Goal: Obtain resource: Download file/media

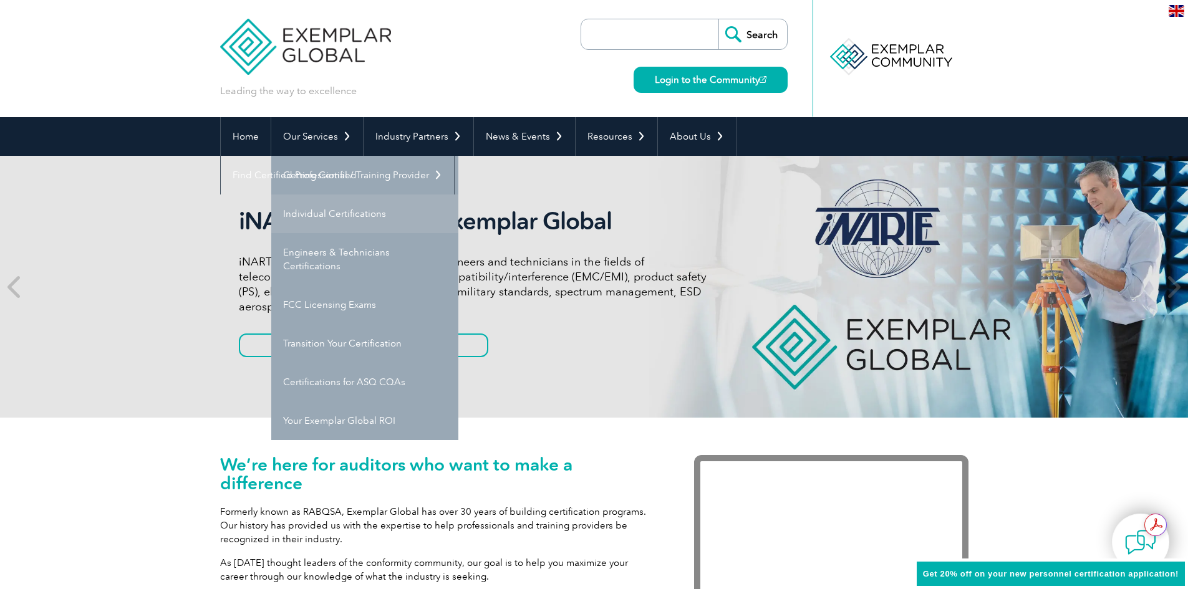
click at [359, 215] on link "Individual Certifications" at bounding box center [364, 214] width 187 height 39
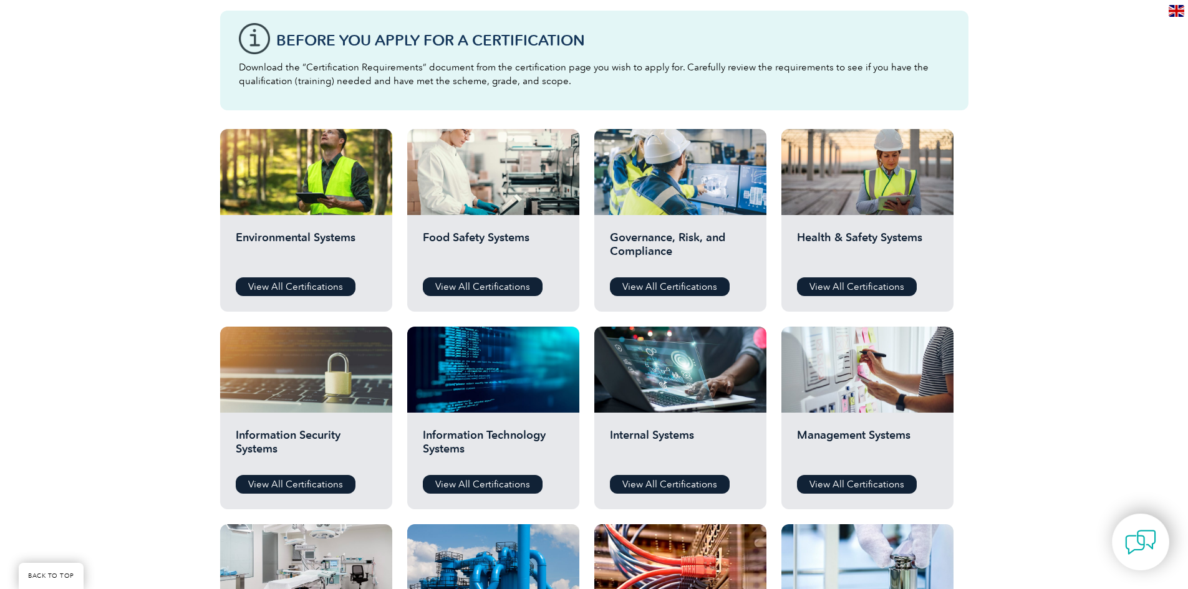
scroll to position [312, 0]
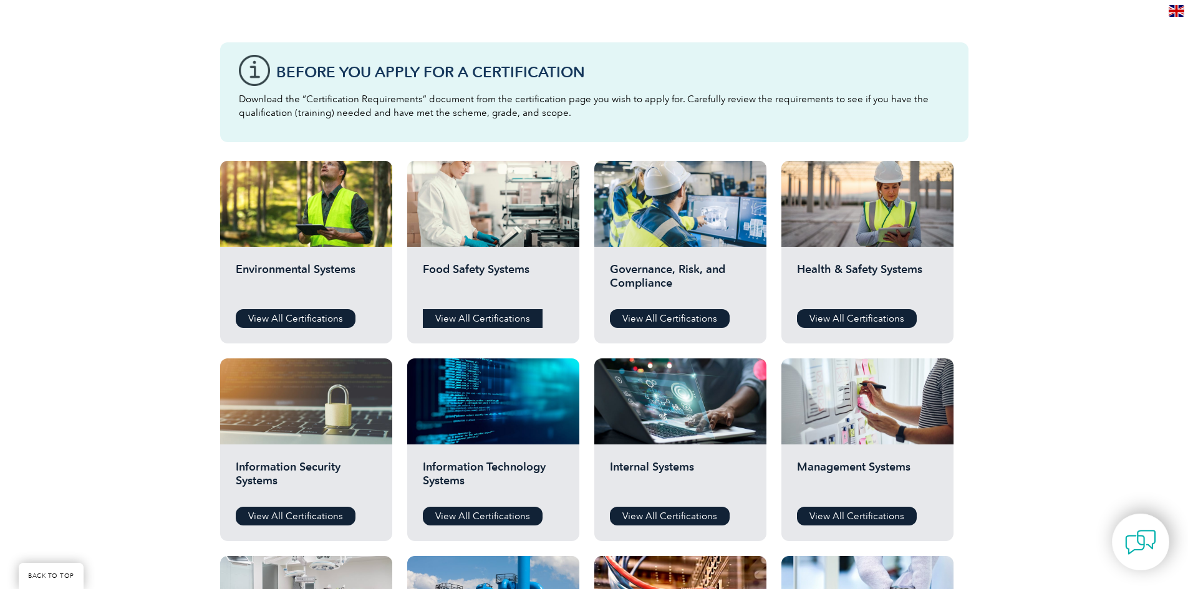
click at [512, 324] on link "View All Certifications" at bounding box center [483, 318] width 120 height 19
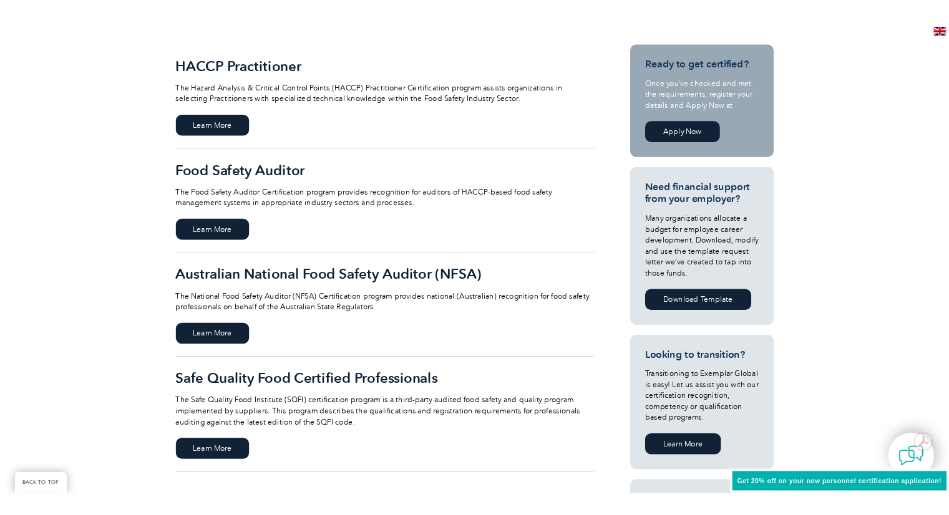
scroll to position [312, 0]
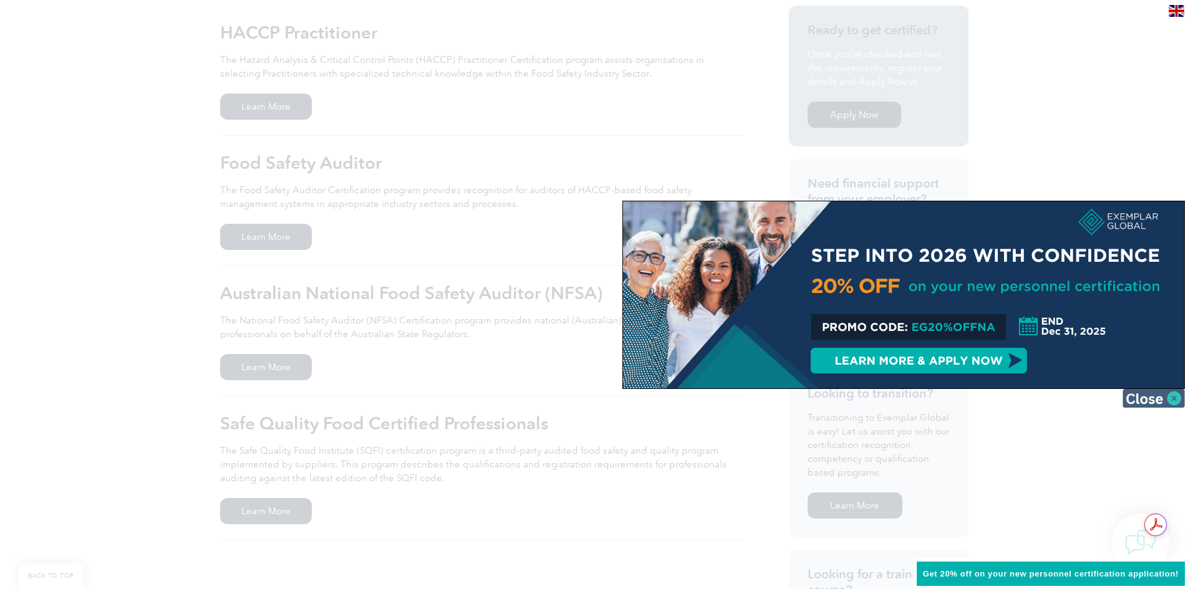
click at [1136, 397] on img at bounding box center [1154, 398] width 62 height 19
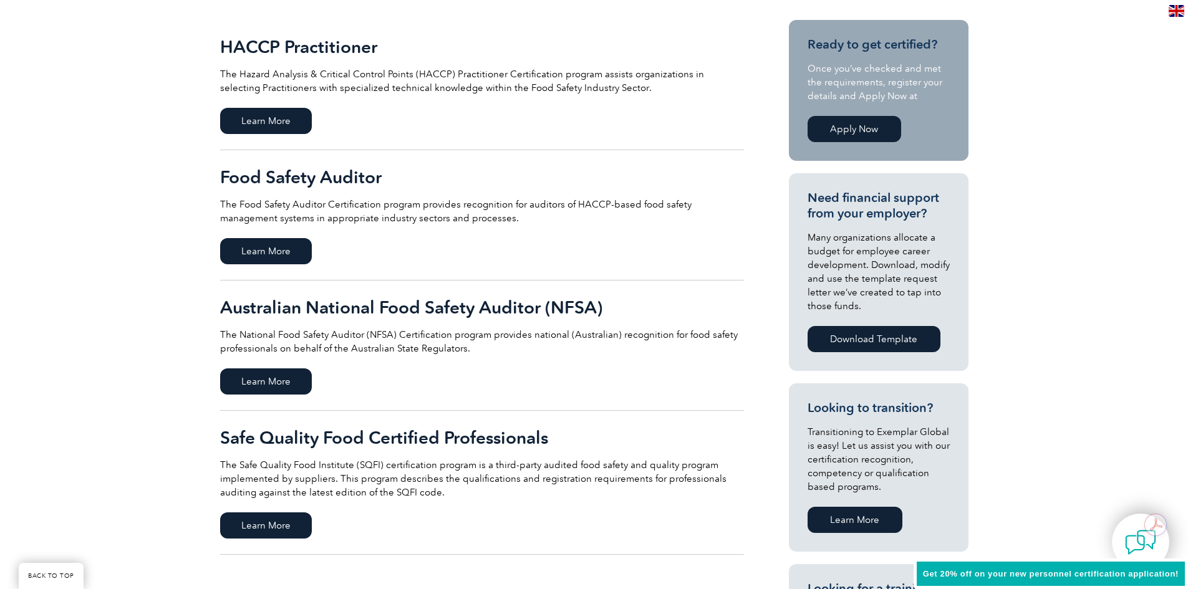
scroll to position [408, 0]
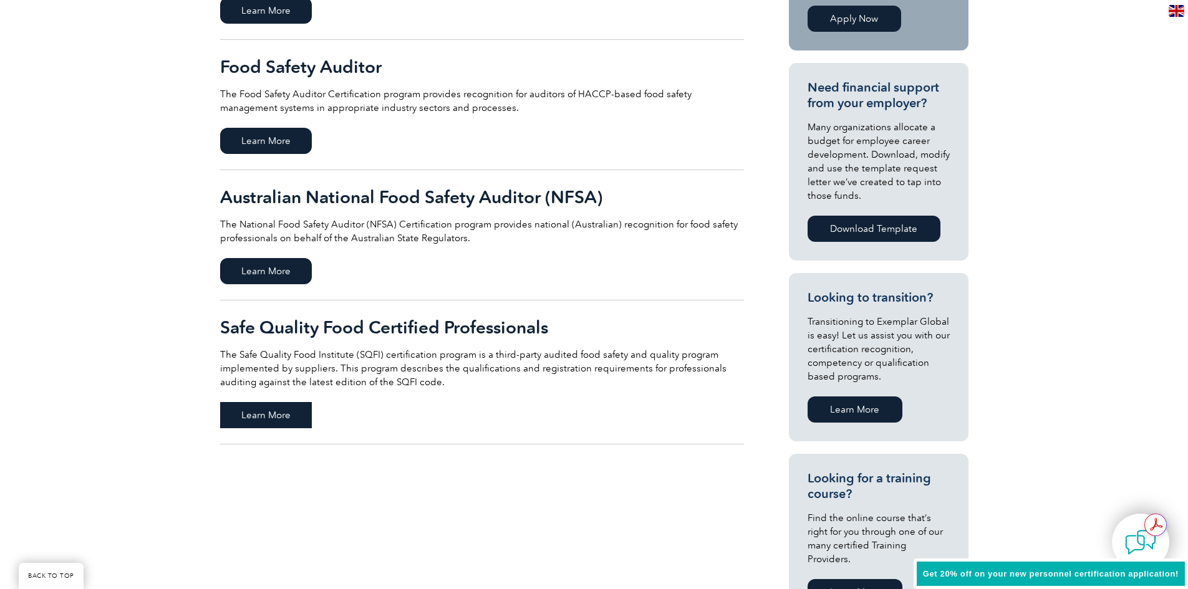
click at [276, 413] on span "Learn More" at bounding box center [266, 415] width 92 height 26
click at [275, 420] on span "Learn More" at bounding box center [266, 415] width 92 height 26
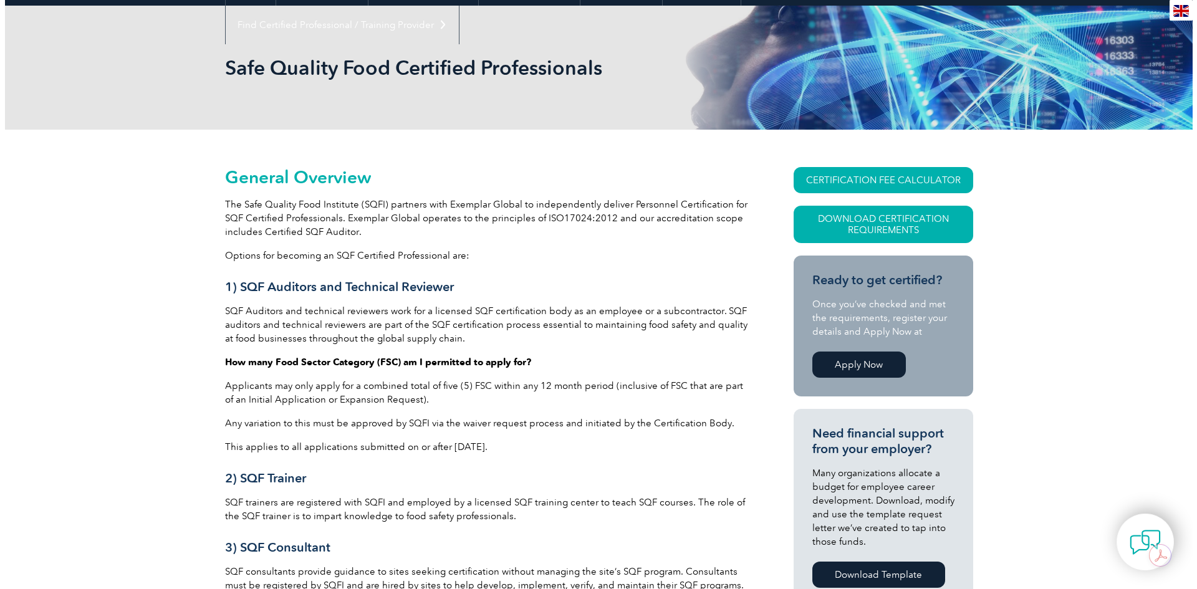
scroll to position [187, 0]
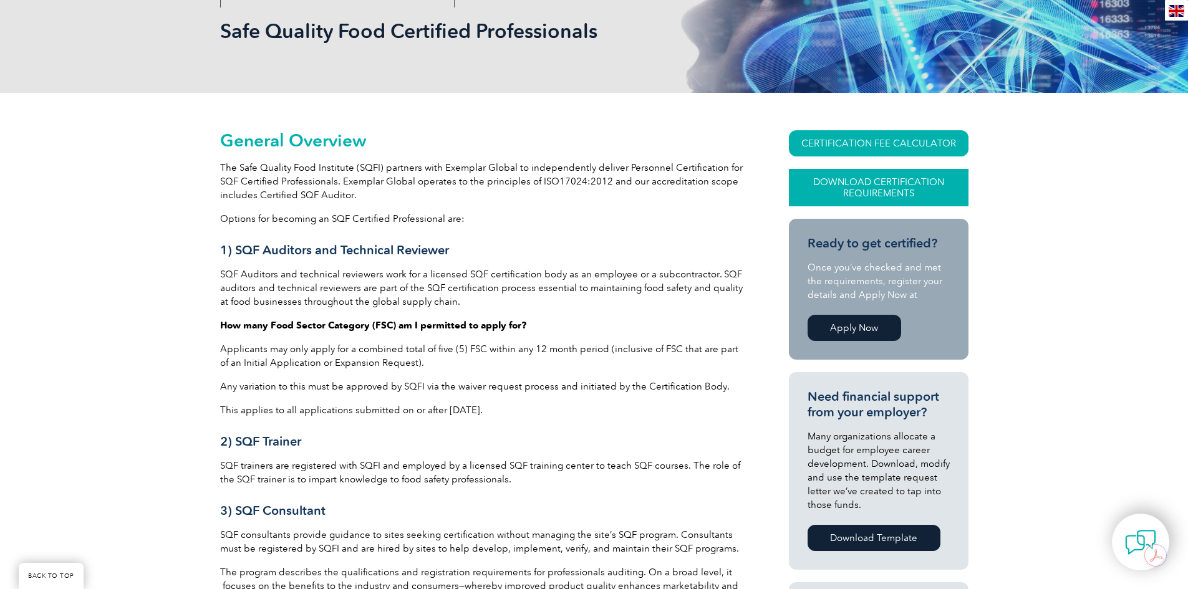
click at [872, 182] on link "Download Certification Requirements" at bounding box center [879, 187] width 180 height 37
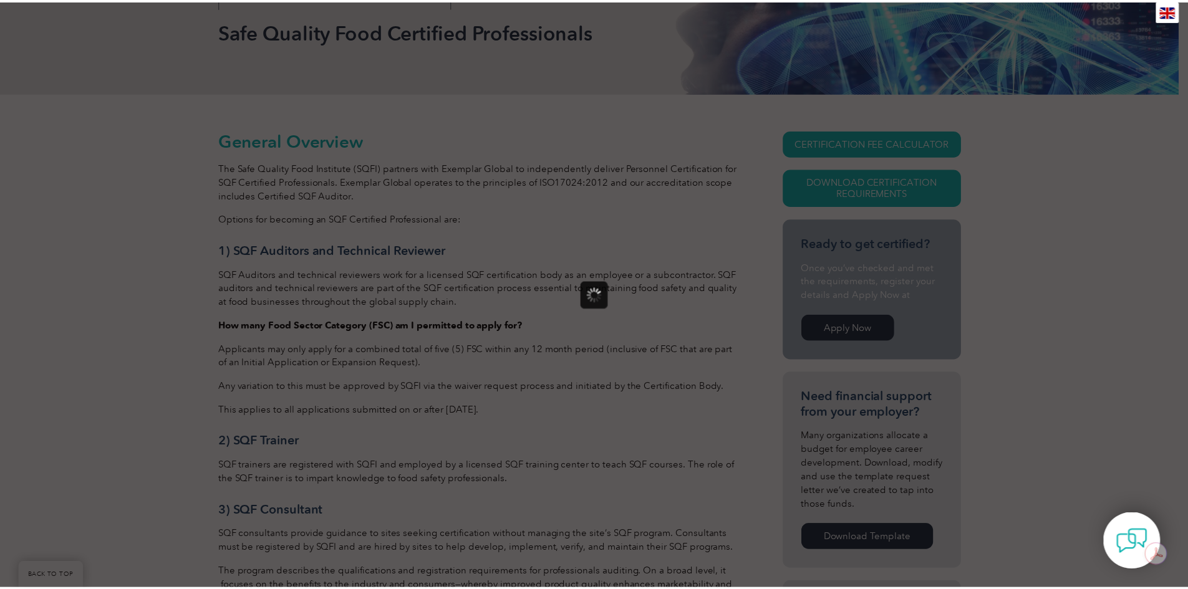
scroll to position [0, 0]
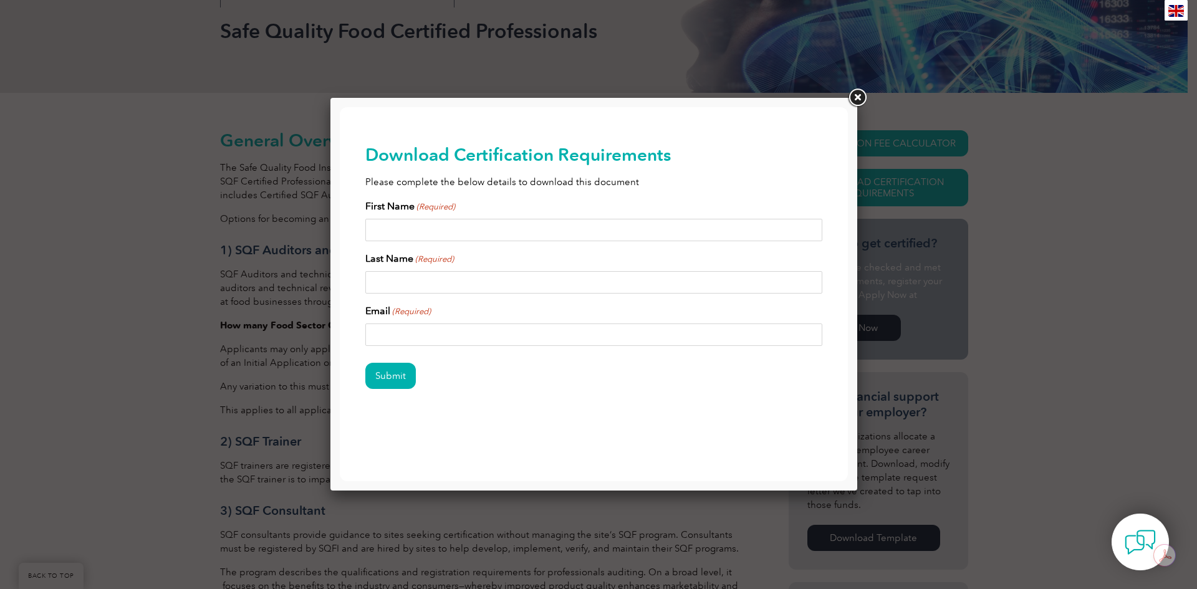
click at [857, 95] on link at bounding box center [857, 98] width 22 height 22
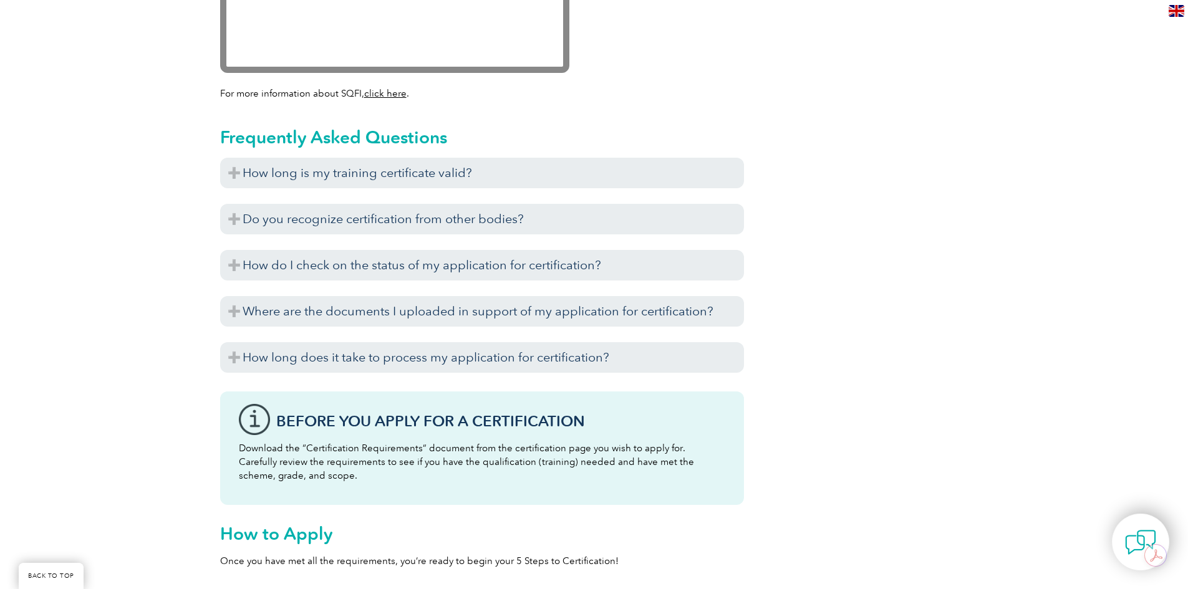
scroll to position [1559, 0]
